Goal: Navigation & Orientation: Find specific page/section

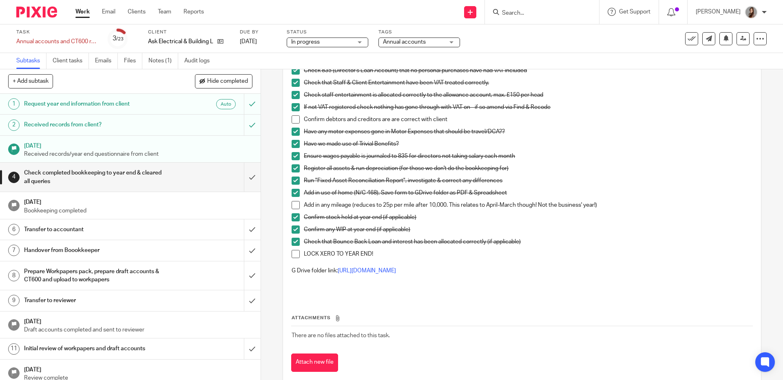
scroll to position [33, 0]
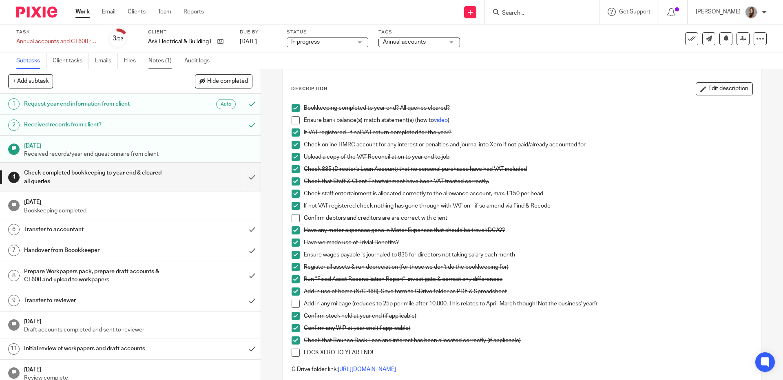
click at [164, 61] on link "Notes (1)" at bounding box center [163, 61] width 30 height 16
